Goal: Task Accomplishment & Management: Complete application form

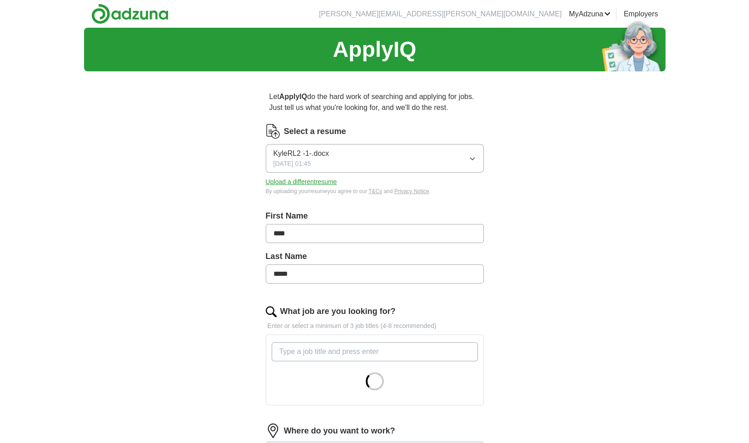
click at [465, 160] on button "KyleRL2 -1-.docx [DATE] 01:45" at bounding box center [375, 158] width 218 height 29
click at [194, 214] on div "ApplyIQ Let ApplyIQ do the hard work of searching and applying for jobs. Just t…" at bounding box center [375, 315] width 582 height 574
click at [311, 182] on button "Upload a different resume" at bounding box center [301, 182] width 71 height 10
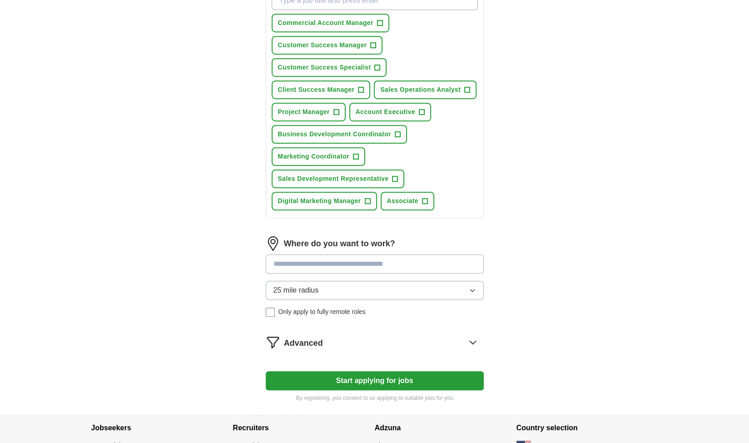
scroll to position [352, 0]
click at [355, 265] on input at bounding box center [375, 263] width 218 height 19
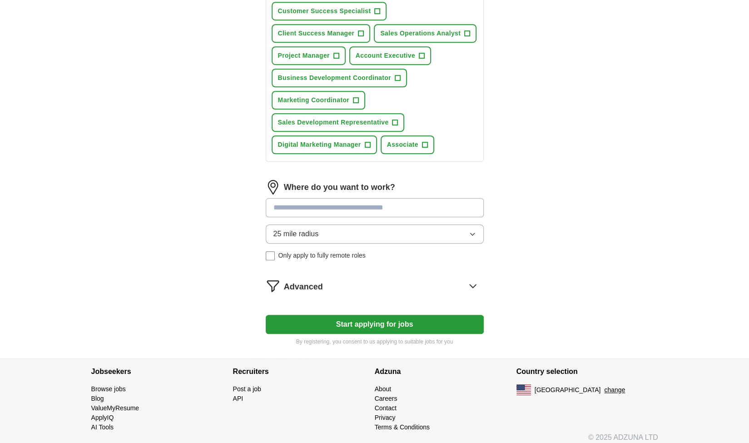
scroll to position [408, 0]
type input "***"
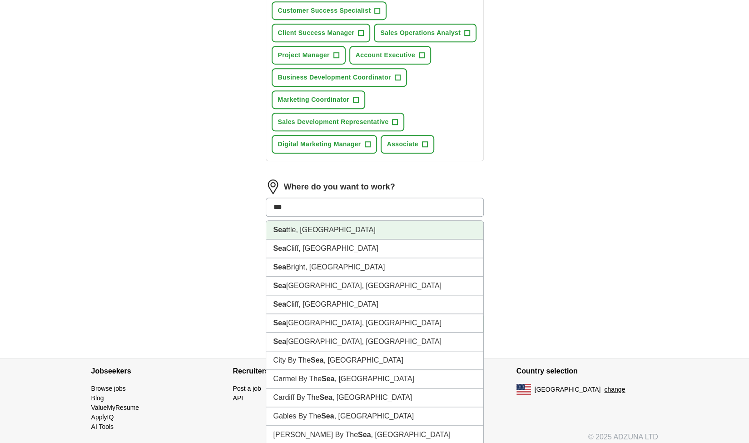
click at [330, 229] on li "Sea ttle, [GEOGRAPHIC_DATA]" at bounding box center [374, 230] width 217 height 19
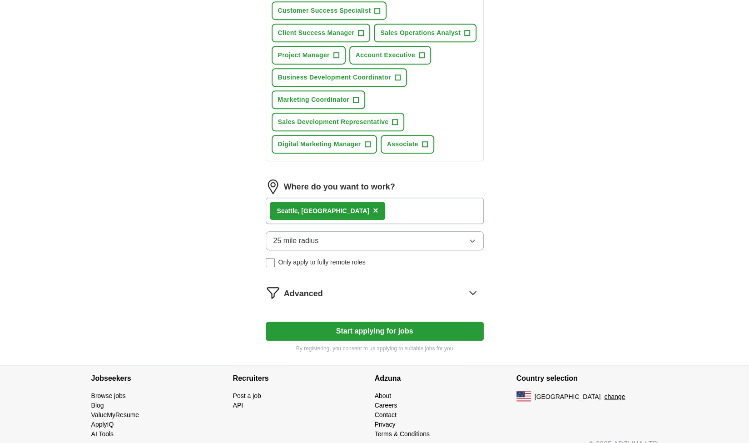
click at [354, 240] on button "25 mile radius" at bounding box center [375, 240] width 218 height 19
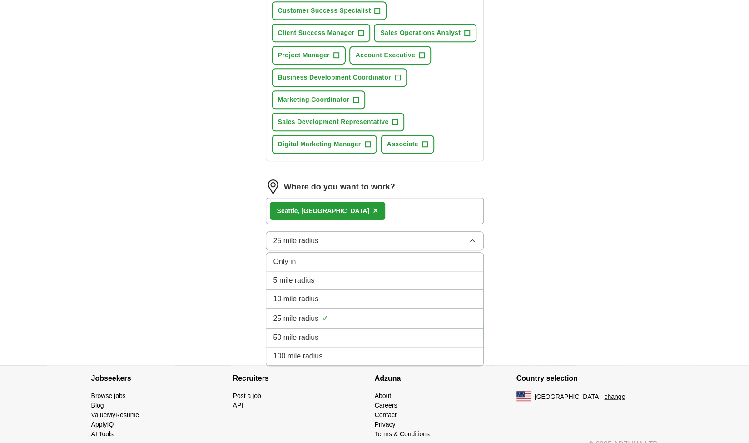
click at [333, 299] on div "10 mile radius" at bounding box center [375, 299] width 203 height 11
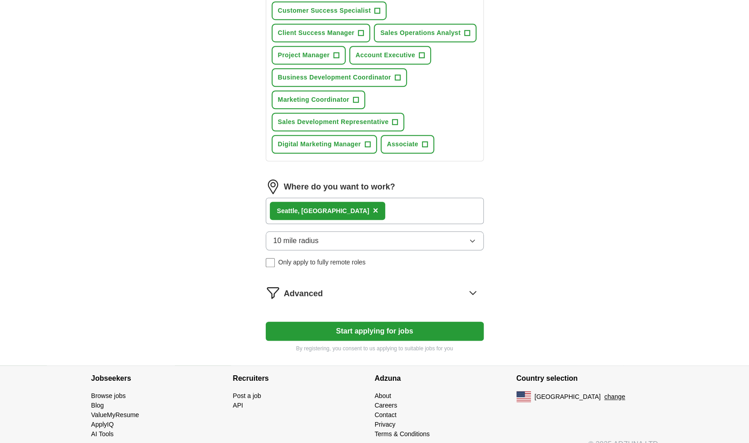
scroll to position [419, 0]
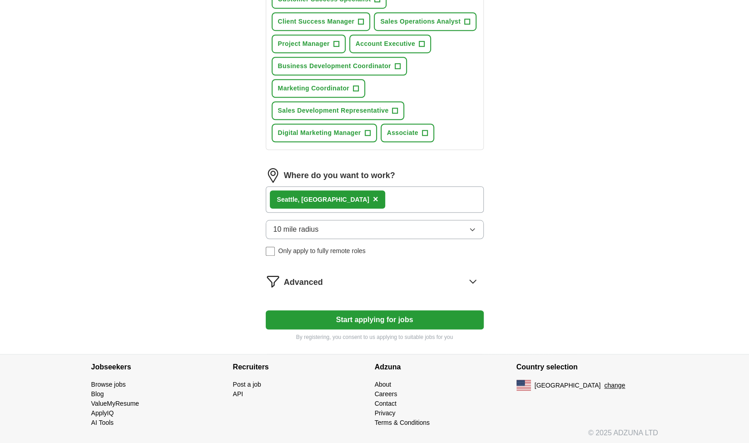
click at [398, 320] on button "Start applying for jobs" at bounding box center [375, 319] width 218 height 19
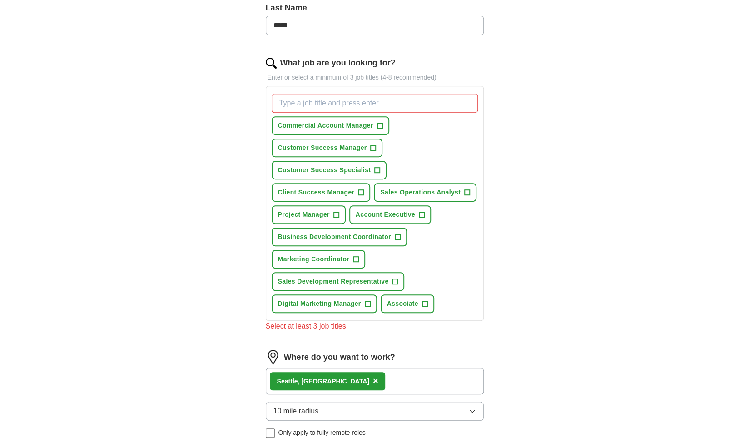
scroll to position [248, 0]
click at [377, 123] on span "+" at bounding box center [379, 126] width 5 height 7
click at [374, 145] on span "+" at bounding box center [373, 148] width 5 height 7
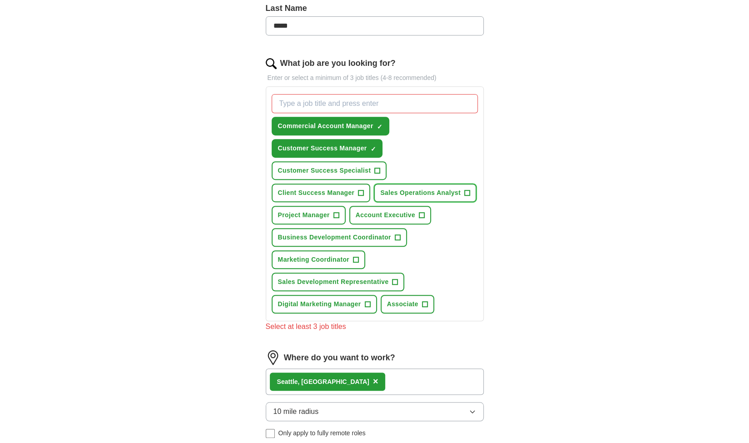
click at [430, 196] on button "Sales Operations Analyst +" at bounding box center [425, 193] width 103 height 19
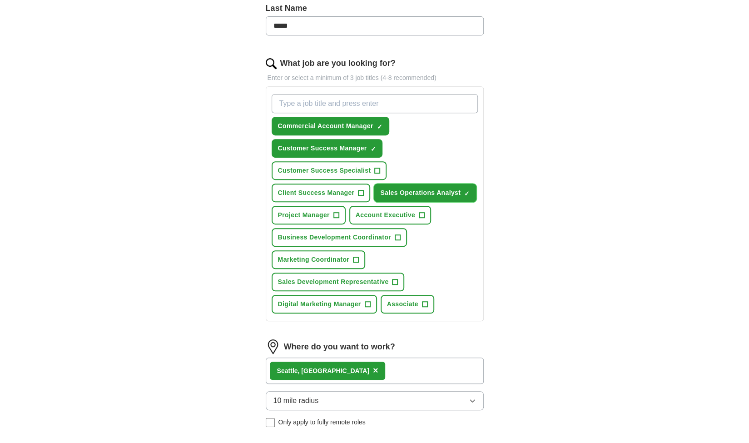
scroll to position [419, 0]
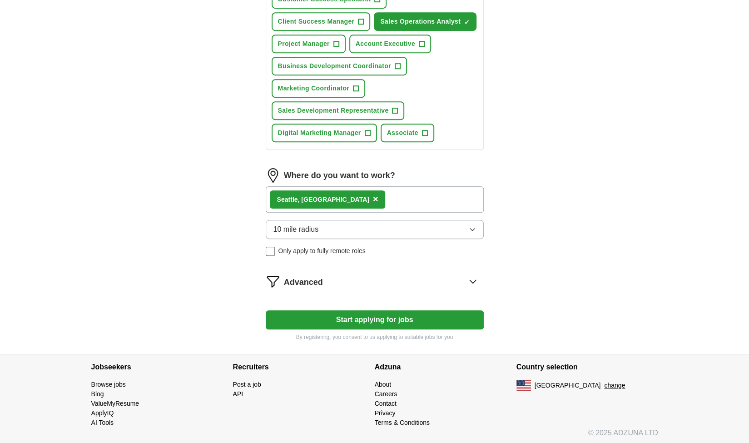
click at [397, 313] on button "Start applying for jobs" at bounding box center [375, 319] width 218 height 19
select select "**"
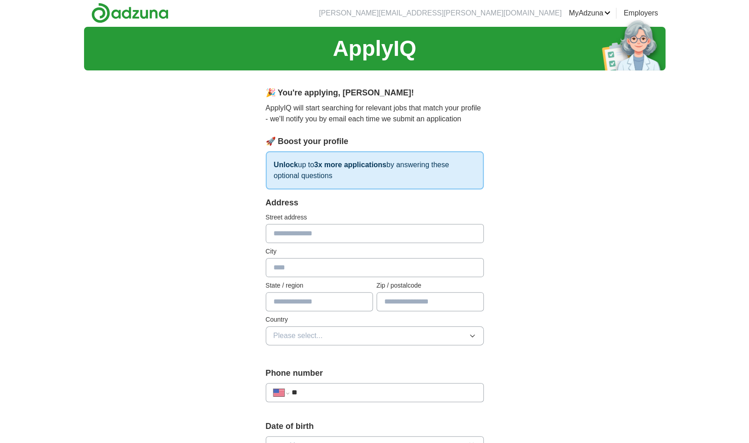
scroll to position [0, 0]
